Goal: Task Accomplishment & Management: Use online tool/utility

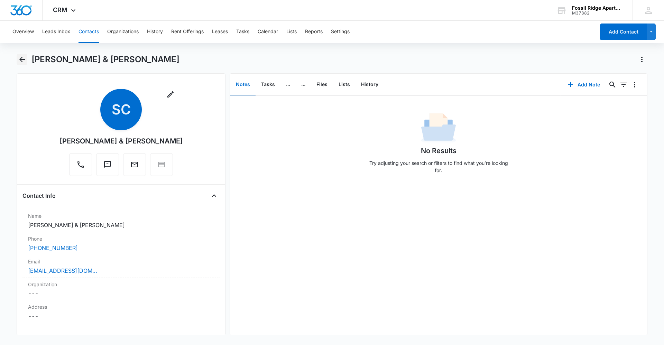
click at [20, 58] on icon "Back" at bounding box center [22, 60] width 6 height 6
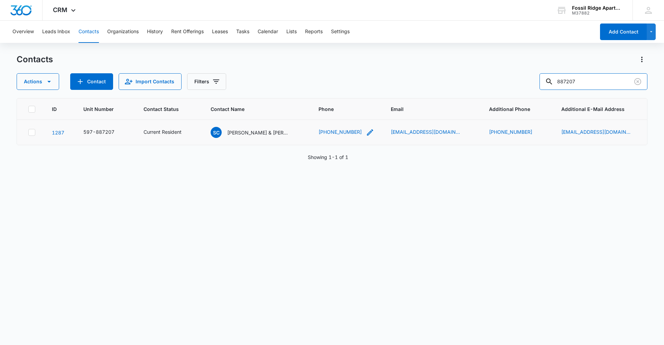
drag, startPoint x: 587, startPoint y: 79, endPoint x: 359, endPoint y: 129, distance: 233.9
click at [359, 129] on div "Contacts Actions Contact Import Contacts Filters 887207 ID Unit Number Contact …" at bounding box center [332, 199] width 631 height 290
type input "[PERSON_NAME]"
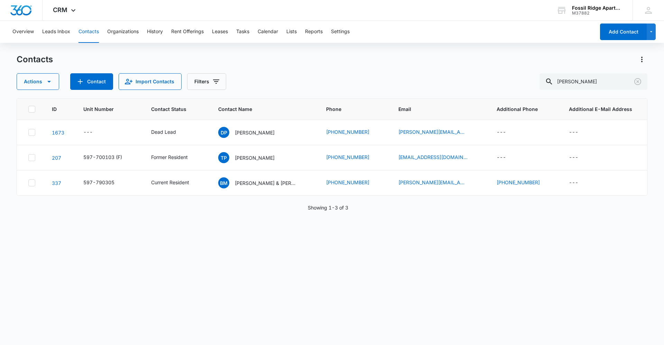
click at [394, 343] on div "Contacts Actions Contact Import Contacts Filters [PERSON_NAME] ID Unit Number C…" at bounding box center [332, 199] width 631 height 290
drag, startPoint x: 595, startPoint y: 83, endPoint x: 578, endPoint y: 89, distance: 18.4
click at [578, 89] on input "[PERSON_NAME]" at bounding box center [593, 81] width 108 height 17
click at [636, 82] on icon "Clear" at bounding box center [637, 81] width 8 height 8
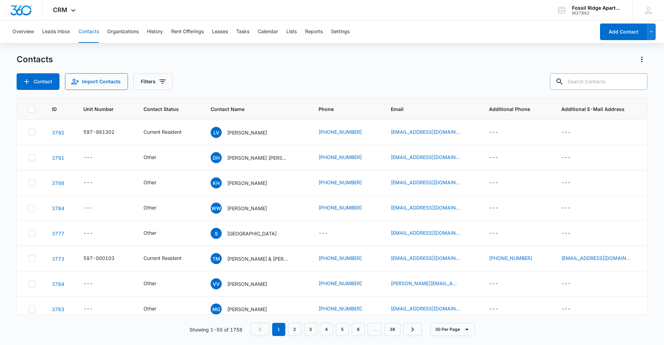
click at [637, 82] on div at bounding box center [637, 81] width 11 height 17
click at [609, 85] on input "text" at bounding box center [599, 81] width 98 height 17
type input "887207"
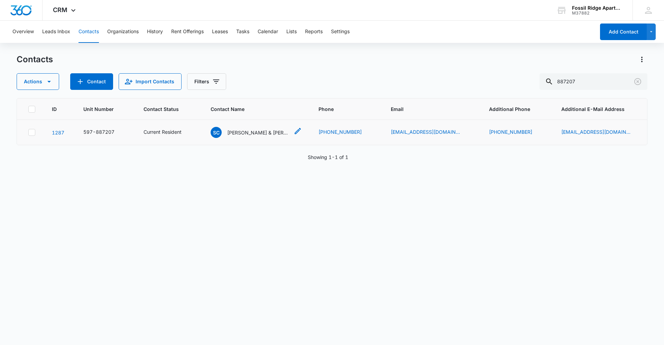
click at [253, 136] on p "[PERSON_NAME] & [PERSON_NAME]" at bounding box center [258, 132] width 62 height 7
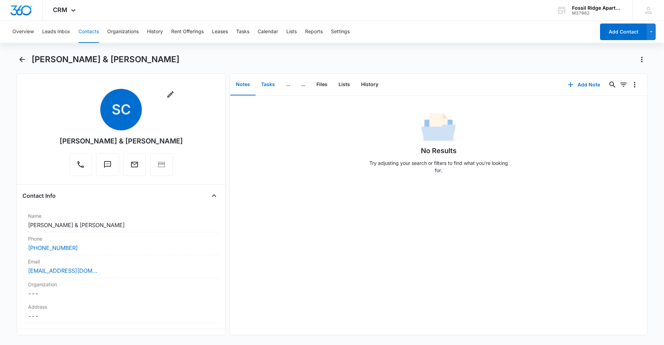
click at [265, 85] on button "Tasks" at bounding box center [268, 84] width 25 height 21
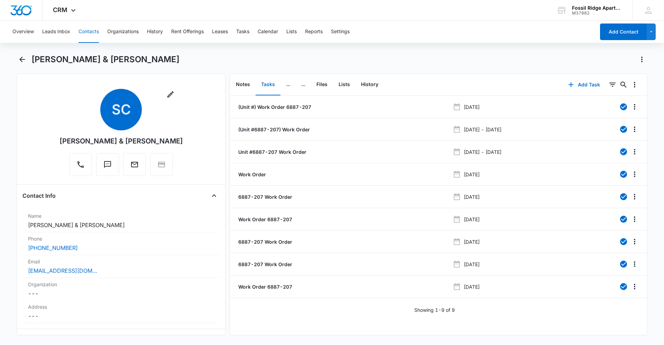
drag, startPoint x: 91, startPoint y: 28, endPoint x: 89, endPoint y: 32, distance: 5.0
click at [89, 32] on button "Contacts" at bounding box center [88, 32] width 20 height 22
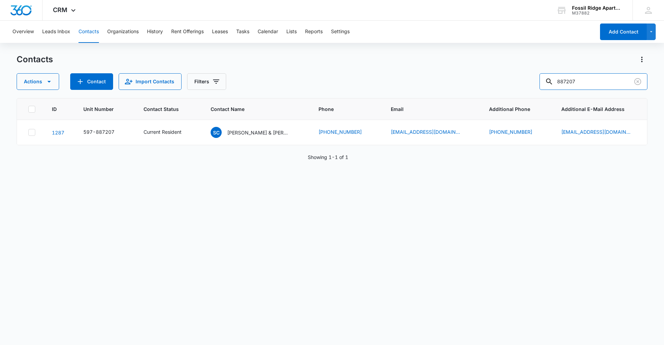
drag, startPoint x: 586, startPoint y: 77, endPoint x: 378, endPoint y: 75, distance: 208.2
click at [378, 75] on div "Actions Contact Import Contacts Filters 887207" at bounding box center [332, 81] width 631 height 17
type input "790103"
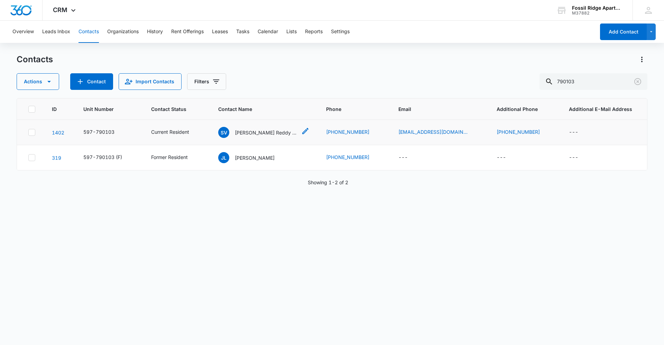
click at [263, 134] on p "[PERSON_NAME] Reddy [PERSON_NAME] [PERSON_NAME]" at bounding box center [266, 132] width 62 height 7
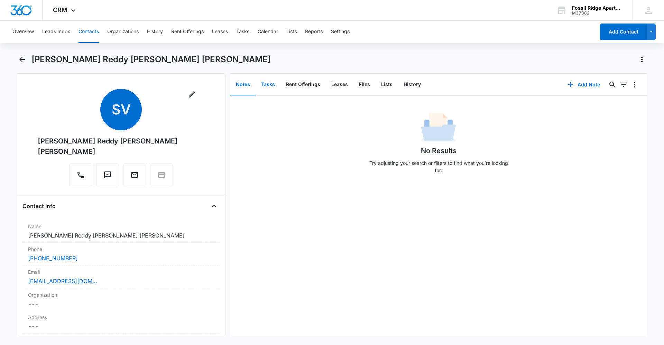
click at [275, 85] on button "Tasks" at bounding box center [268, 84] width 25 height 21
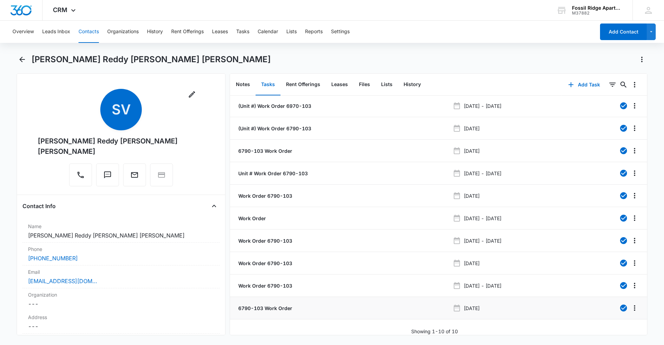
scroll to position [6, 0]
click at [537, 9] on div "CRM Apps Reputation Websites Forms CRM Email Social Content Ads Intelligence Fi…" at bounding box center [332, 10] width 664 height 21
click at [653, 316] on main "[PERSON_NAME] [PERSON_NAME] [PERSON_NAME] Remove SV [PERSON_NAME] Reddy [PERSON…" at bounding box center [332, 199] width 664 height 290
click at [577, 82] on button "Add Task" at bounding box center [584, 84] width 46 height 17
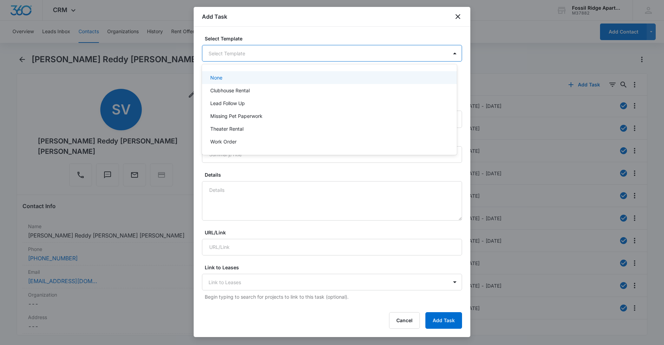
click at [259, 52] on body "CRM Apps Reputation Websites Forms CRM Email Social Content Ads Intelligence Fi…" at bounding box center [332, 172] width 664 height 345
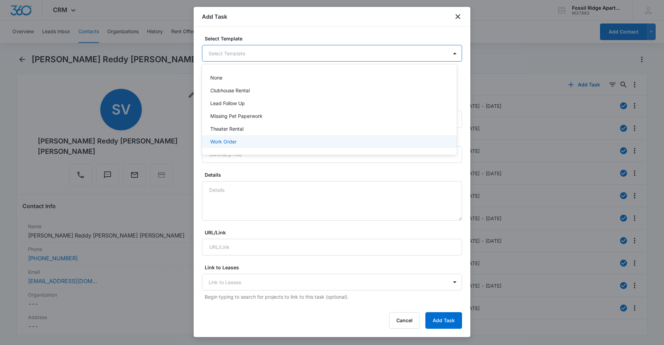
click at [244, 143] on div "Work Order" at bounding box center [328, 141] width 237 height 7
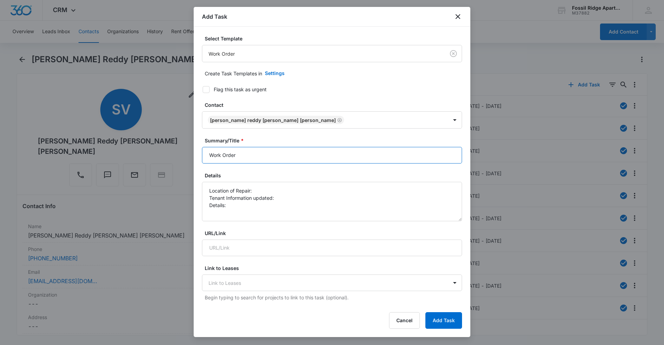
click at [288, 153] on input "Work Order" at bounding box center [332, 155] width 260 height 17
type input "Work Order 6790-103"
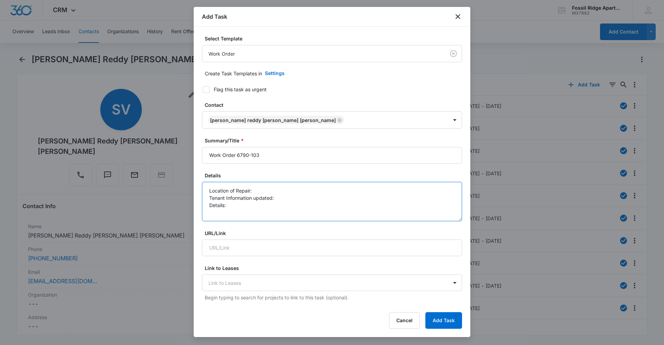
drag, startPoint x: 274, startPoint y: 186, endPoint x: 275, endPoint y: 192, distance: 5.9
click at [274, 188] on textarea "Location of Repair: Tenant Information updated: Details:" at bounding box center [332, 201] width 260 height 39
click at [282, 198] on textarea "Location of Repair: W/D Tenant Information updated: Details:" at bounding box center [332, 201] width 260 height 39
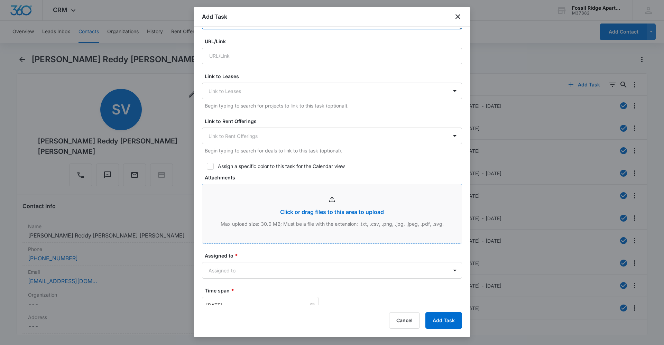
scroll to position [207, 0]
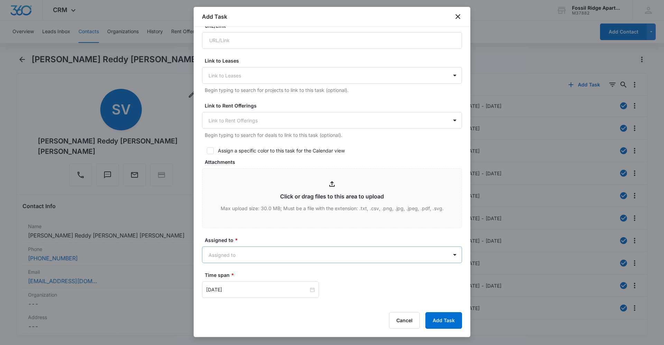
type textarea "Location of Repair: W/D Tenant Information updated: yes Details: W/D not working"
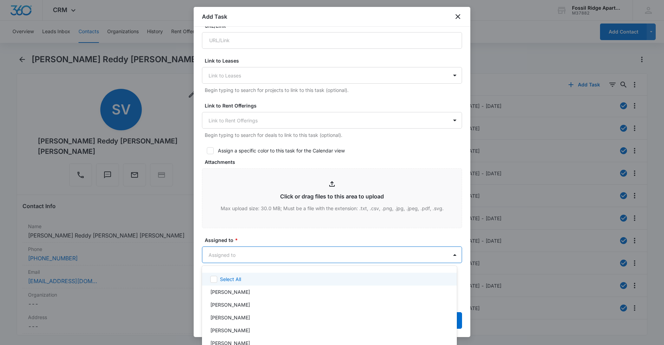
click at [284, 252] on body "CRM Apps Reputation Websites Forms CRM Email Social Content Ads Intelligence Fi…" at bounding box center [332, 172] width 664 height 345
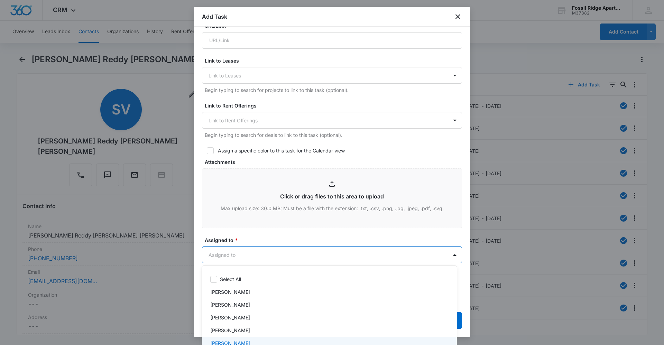
click at [281, 340] on div "[PERSON_NAME]" at bounding box center [328, 343] width 237 height 7
click at [279, 237] on div at bounding box center [332, 172] width 664 height 345
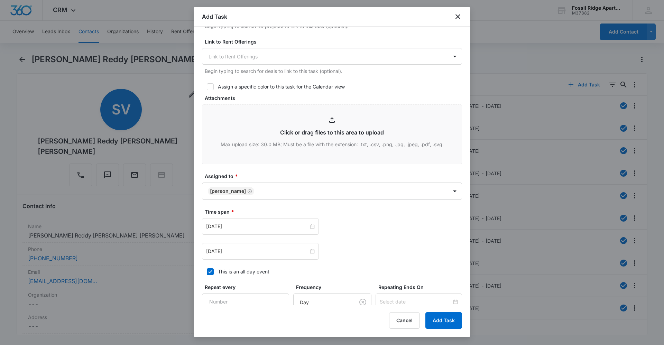
scroll to position [277, 0]
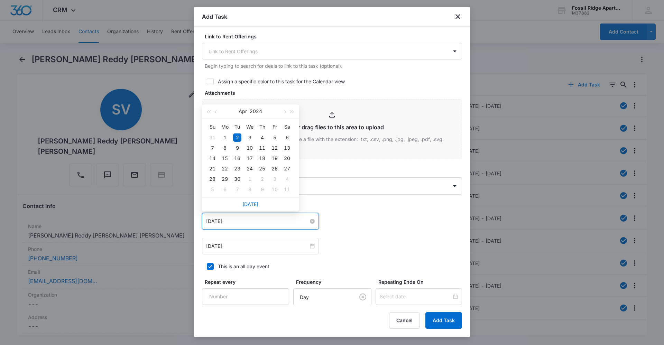
click at [305, 223] on input "[DATE]" at bounding box center [257, 221] width 102 height 8
click at [249, 203] on link "[DATE]" at bounding box center [250, 204] width 16 height 6
type input "[DATE]"
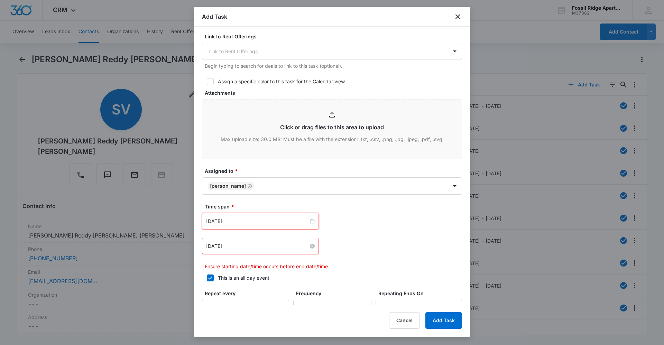
click at [310, 249] on div "[DATE]" at bounding box center [260, 246] width 109 height 8
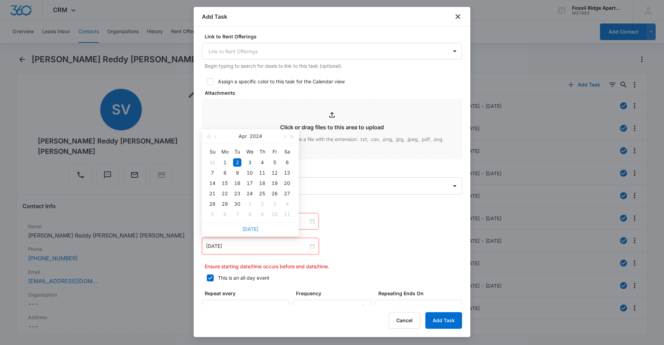
click at [252, 231] on link "[DATE]" at bounding box center [250, 229] width 16 height 6
type input "[DATE]"
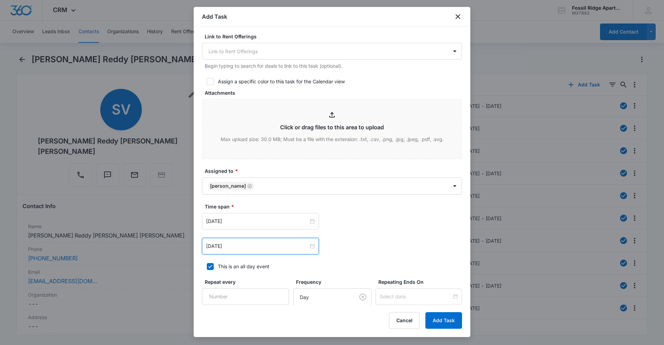
click at [377, 240] on div "[DATE] [DATE] Su Mo Tu We Th Fr Sa 27 28 29 30 31 1 2 3 4 5 6 7 8 9 10 11 12 13…" at bounding box center [332, 246] width 260 height 17
click at [452, 319] on button "Add Task" at bounding box center [443, 320] width 37 height 17
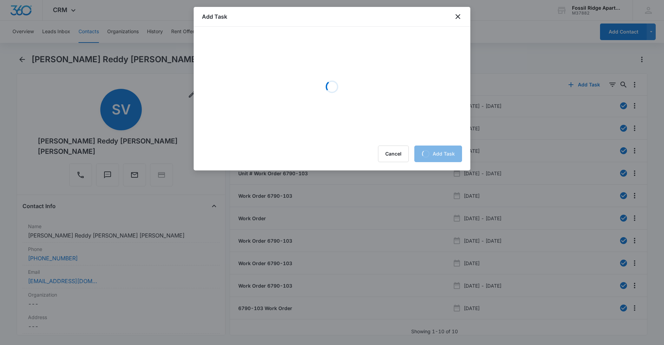
scroll to position [0, 0]
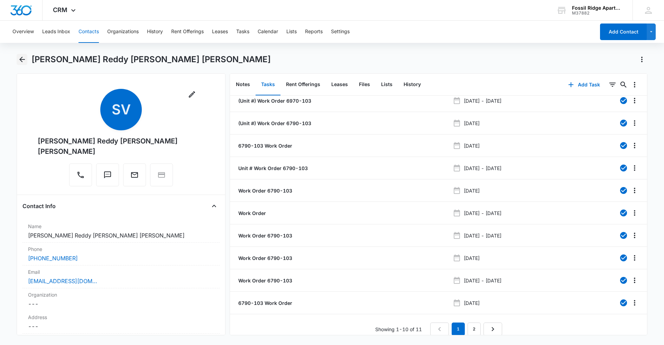
click at [24, 61] on icon "Back" at bounding box center [22, 59] width 8 height 8
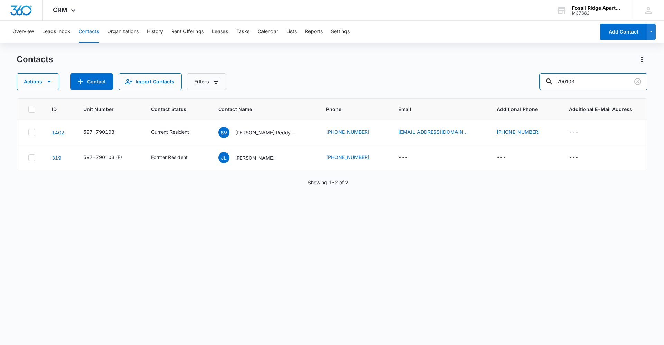
drag, startPoint x: 602, startPoint y: 85, endPoint x: 301, endPoint y: 87, distance: 301.2
click at [301, 87] on div "Actions Contact Import Contacts Filters 790103" at bounding box center [332, 81] width 631 height 17
type input "901308"
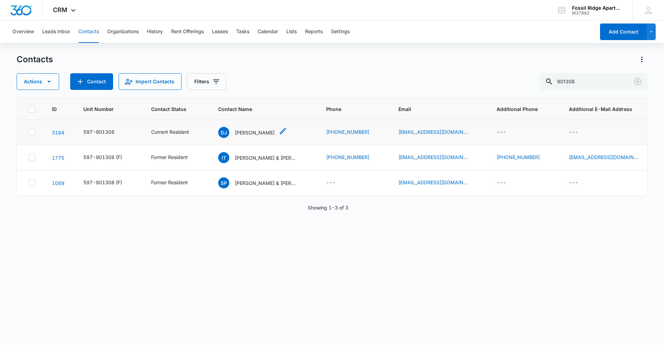
click at [242, 134] on p "[PERSON_NAME]" at bounding box center [255, 132] width 40 height 7
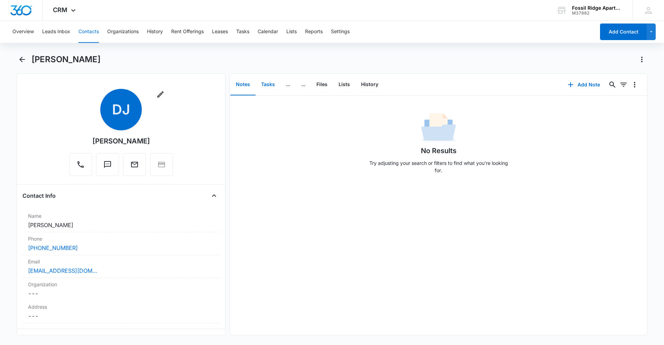
click at [272, 85] on button "Tasks" at bounding box center [268, 84] width 25 height 21
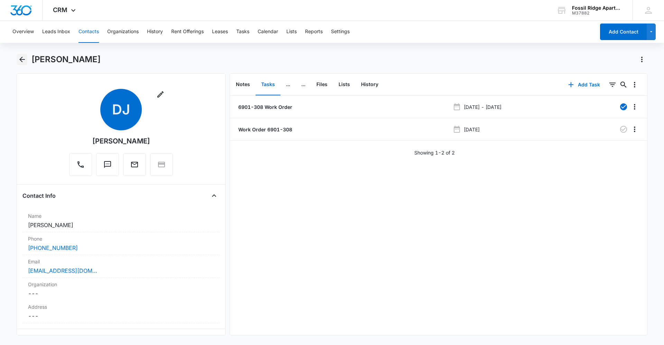
click at [19, 59] on icon "Back" at bounding box center [22, 59] width 8 height 8
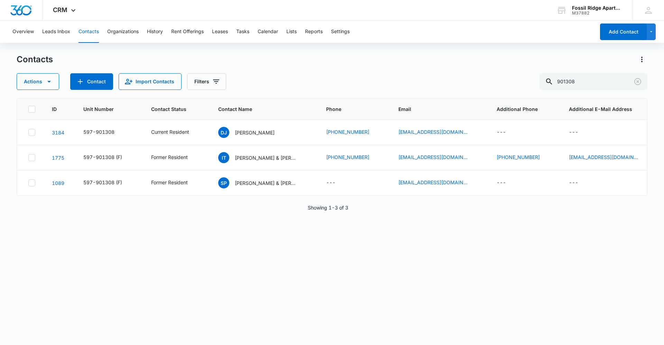
click at [89, 34] on button "Contacts" at bounding box center [88, 32] width 20 height 22
